Goal: Find specific page/section: Find specific page/section

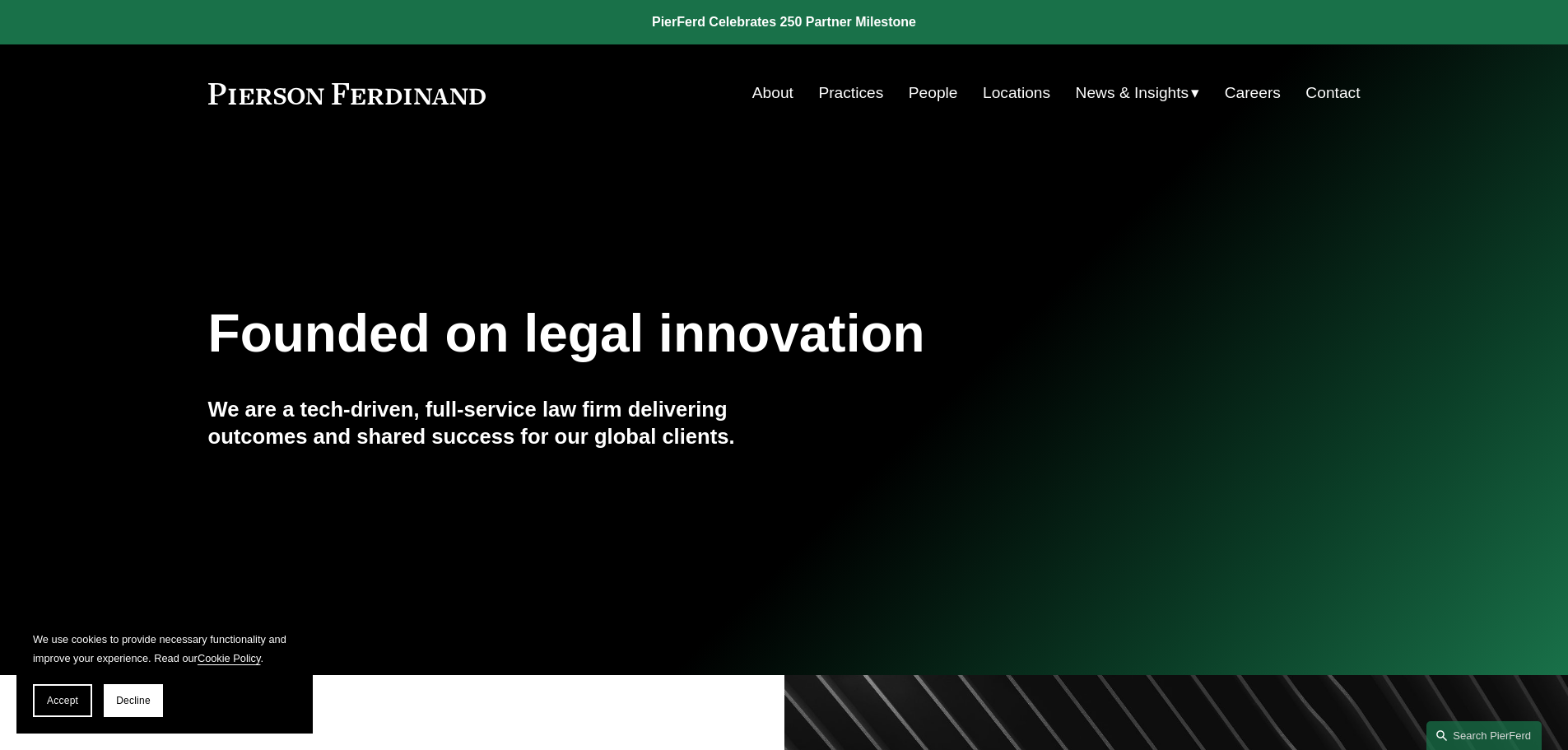
click at [933, 86] on link "People" at bounding box center [934, 93] width 50 height 31
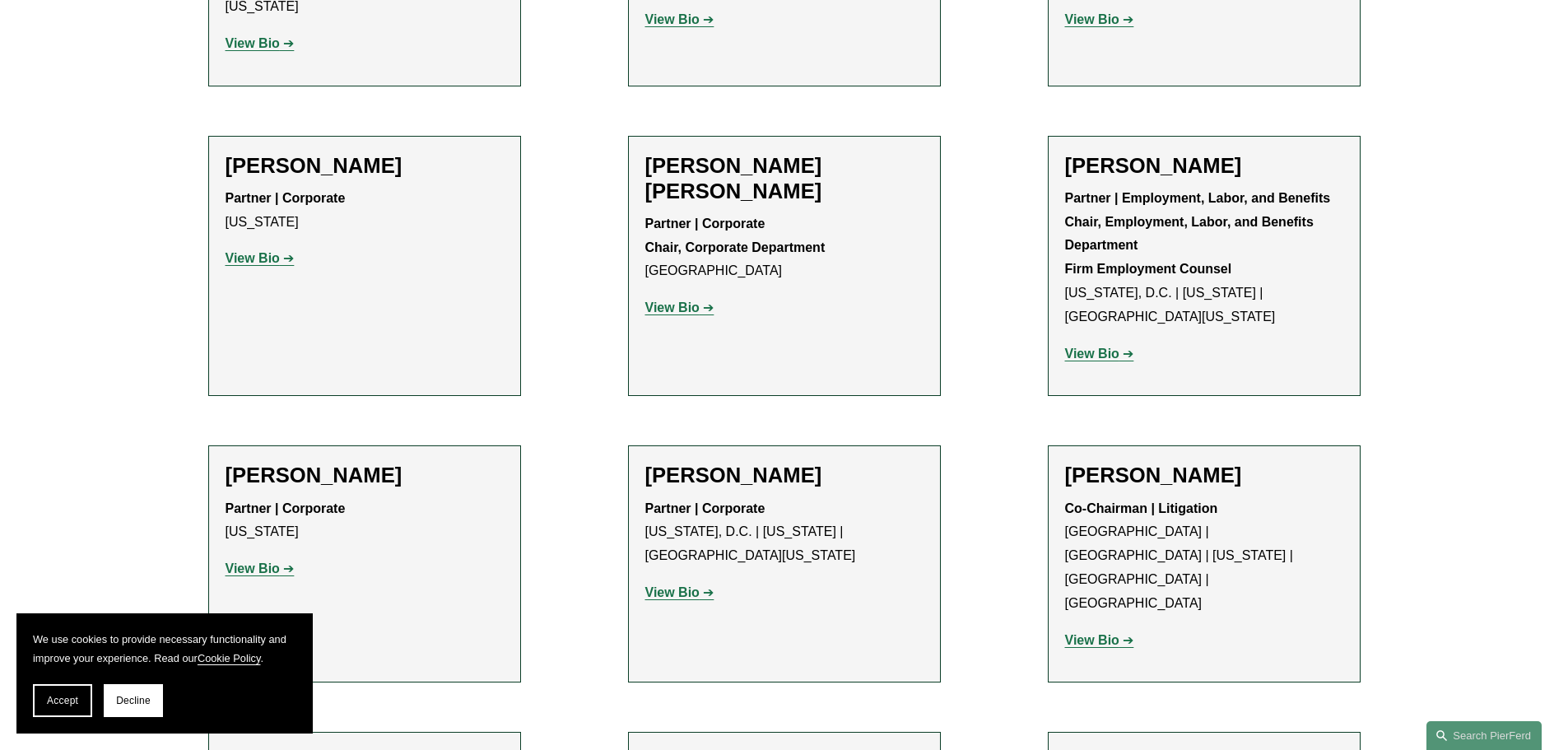
scroll to position [6338, 0]
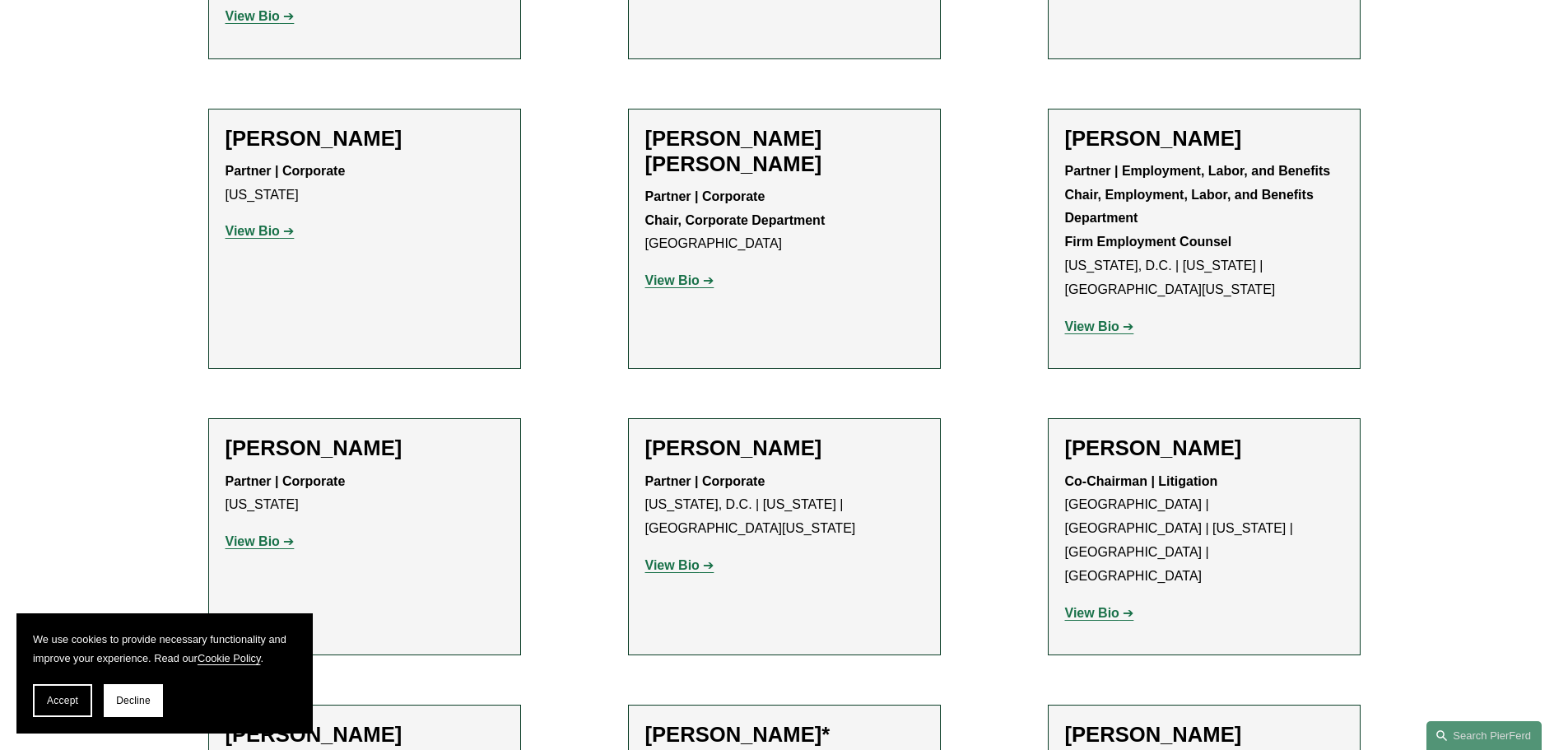
click at [303, 435] on h2 "[PERSON_NAME]" at bounding box center [365, 447] width 278 height 25
click at [273, 534] on strong "View Bio" at bounding box center [252, 541] width 54 height 14
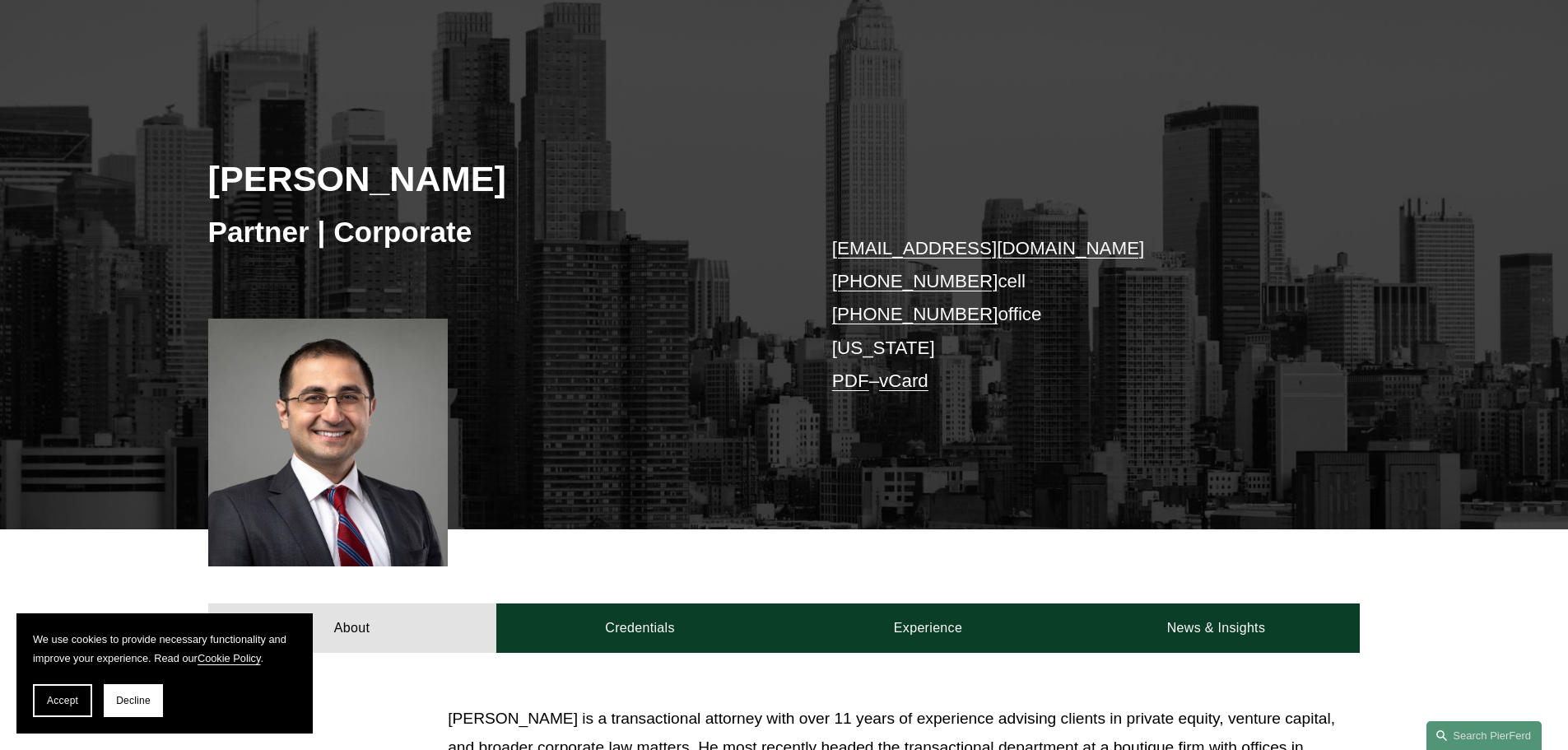
scroll to position [412, 0]
